Goal: Check status: Check status

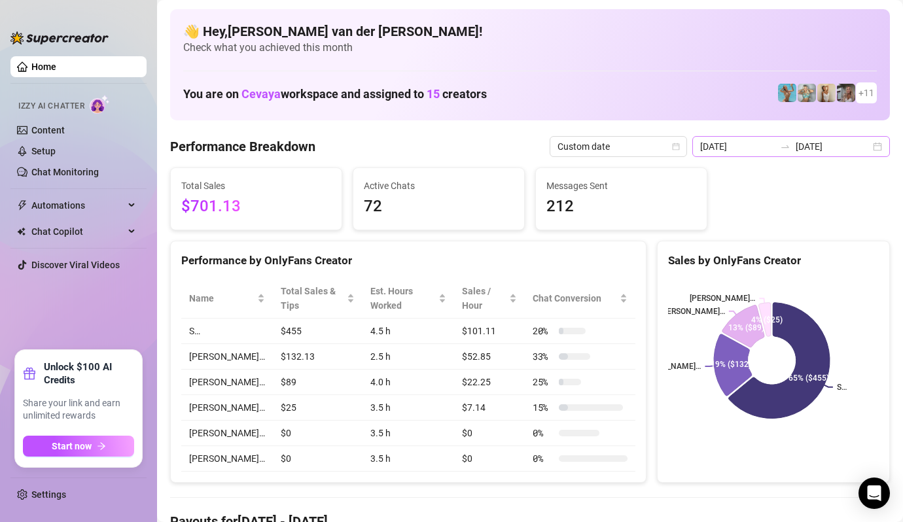
click at [872, 144] on div "[DATE] [DATE]" at bounding box center [791, 146] width 198 height 21
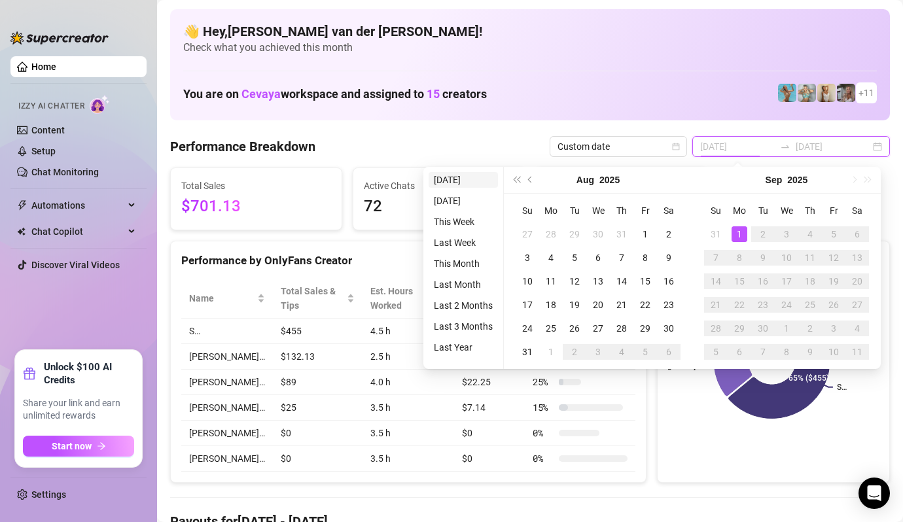
type input "[DATE]"
click at [462, 177] on li "[DATE]" at bounding box center [463, 180] width 69 height 16
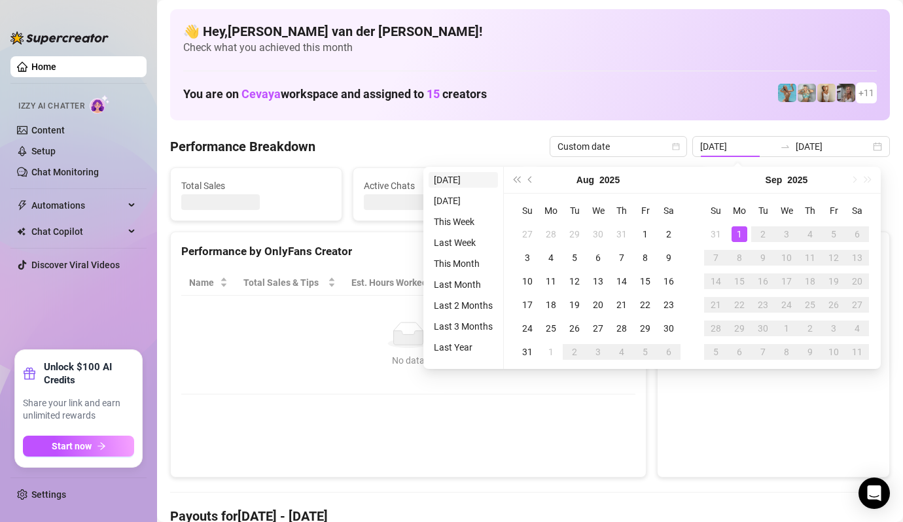
type input "[DATE]"
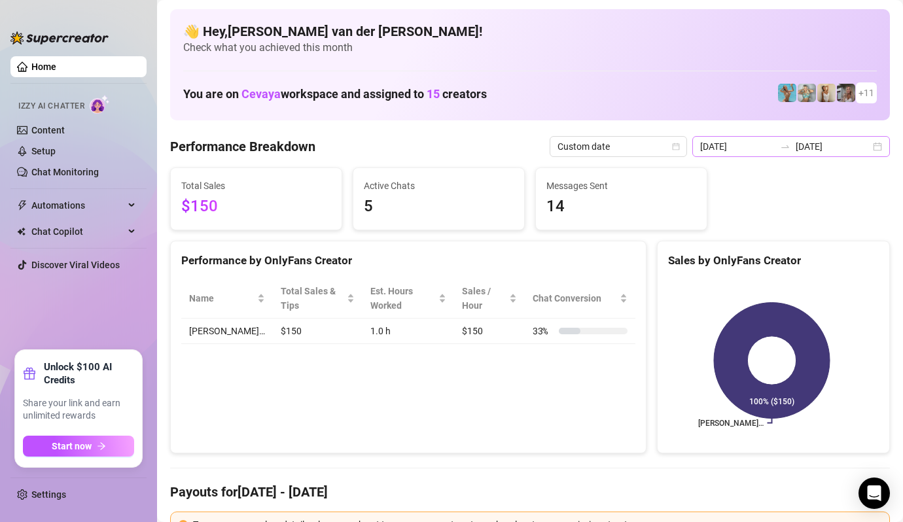
click at [865, 145] on div "[DATE] [DATE]" at bounding box center [791, 146] width 198 height 21
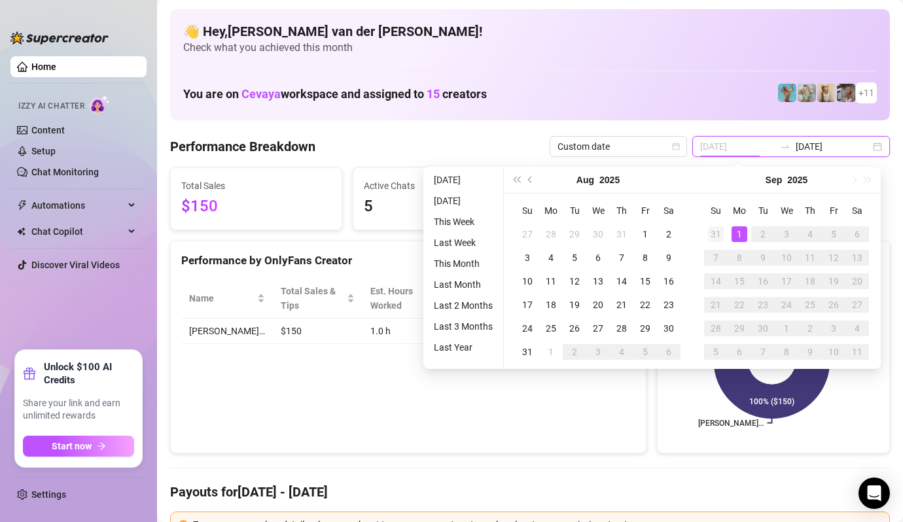
type input "[DATE]"
click at [717, 229] on div "31" at bounding box center [716, 234] width 16 height 16
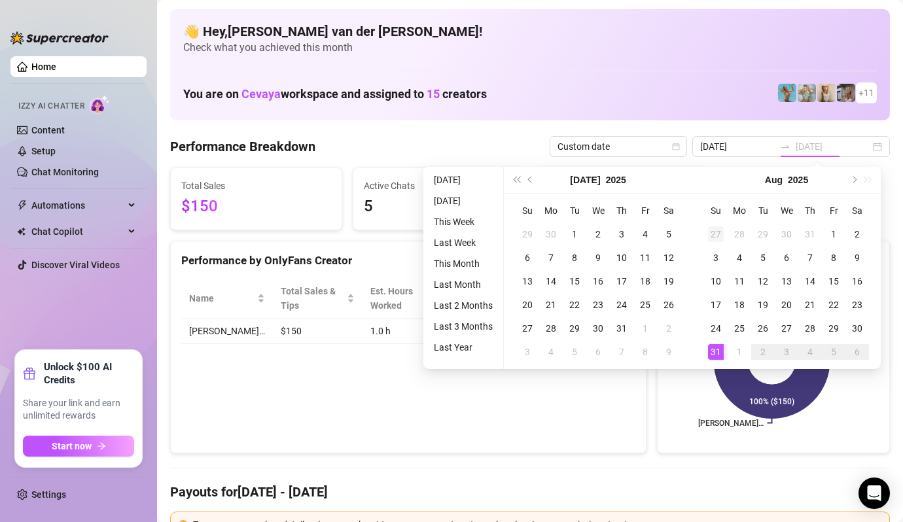
click at [717, 230] on div "27" at bounding box center [716, 234] width 16 height 16
type input "[DATE]"
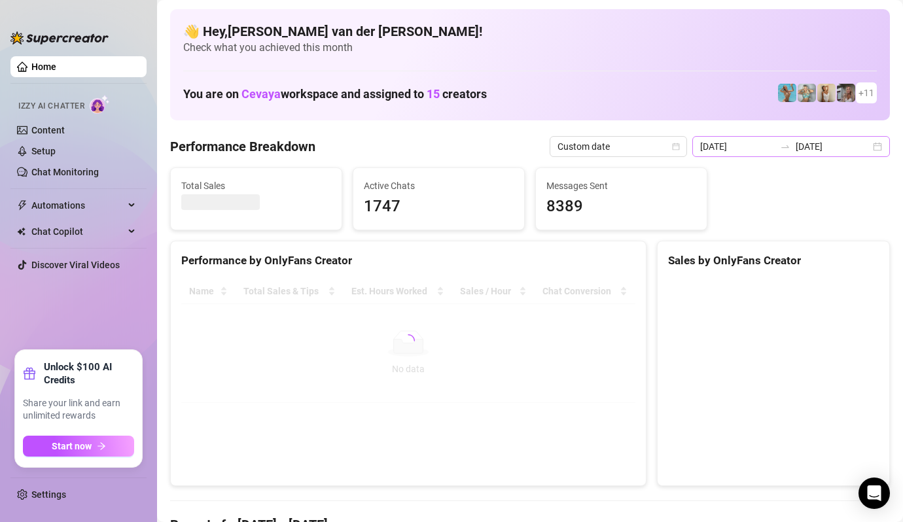
click at [874, 147] on div "[DATE] [DATE]" at bounding box center [791, 146] width 198 height 21
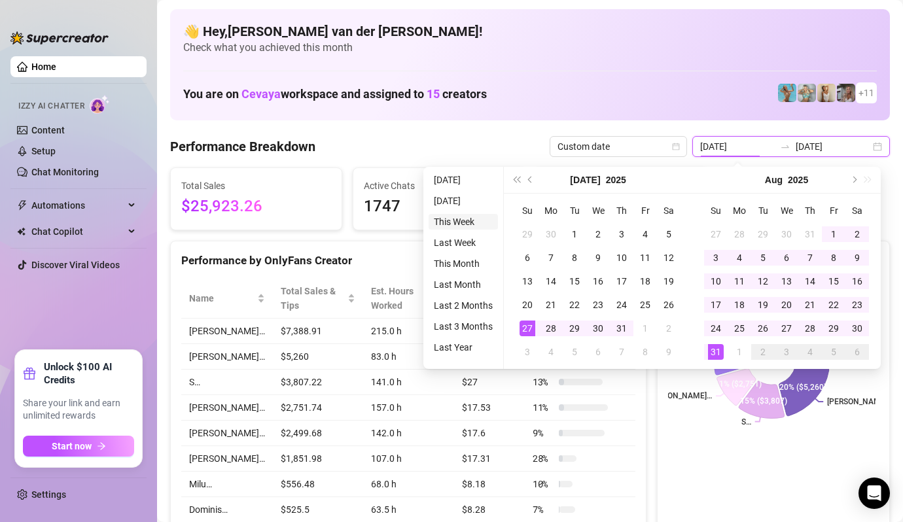
type input "[DATE]"
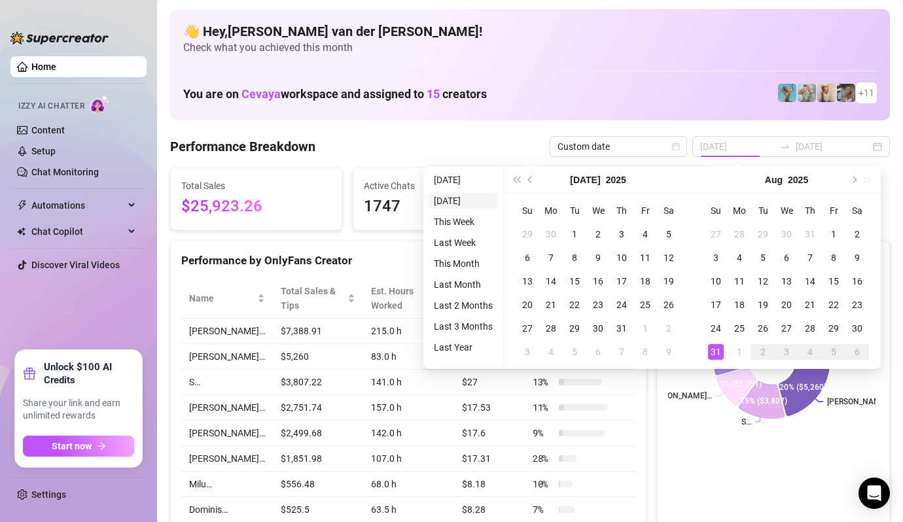
click at [454, 197] on li "[DATE]" at bounding box center [463, 201] width 69 height 16
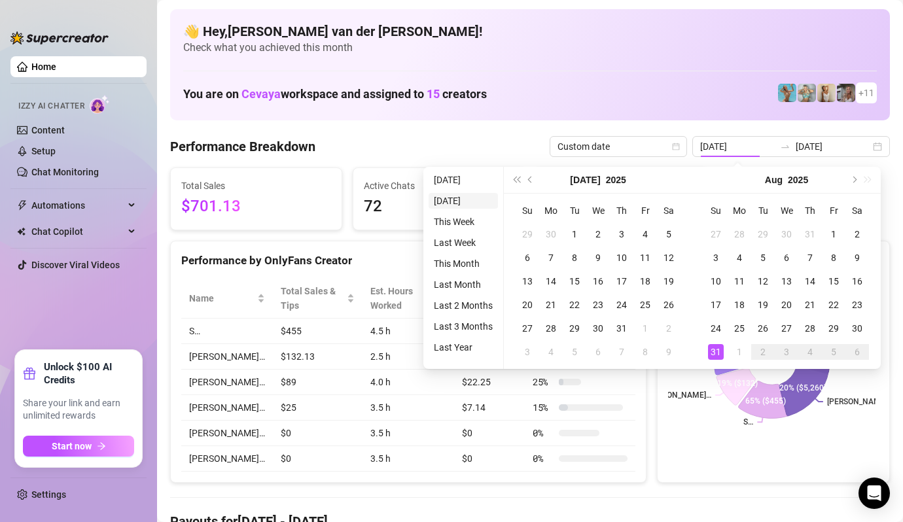
type input "[DATE]"
